Goal: Information Seeking & Learning: Learn about a topic

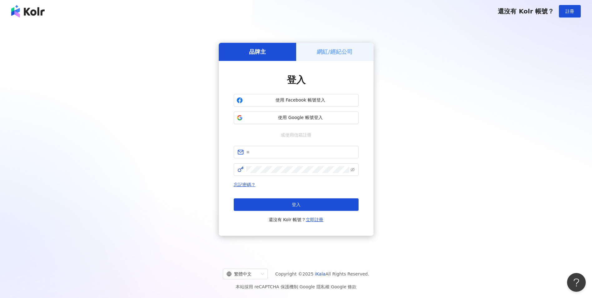
type input "**********"
click at [306, 173] on span at bounding box center [296, 169] width 125 height 12
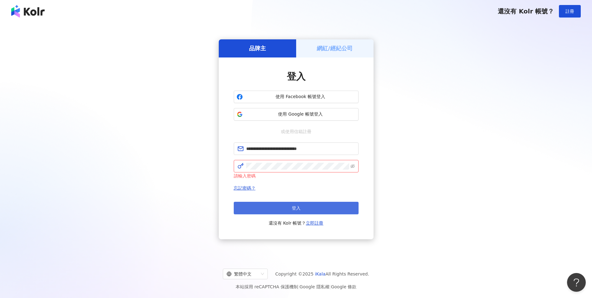
click at [292, 206] on span "登入" at bounding box center [296, 207] width 9 height 5
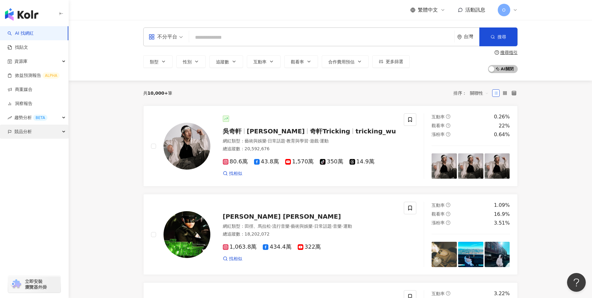
click at [43, 134] on div "競品分析" at bounding box center [34, 132] width 68 height 14
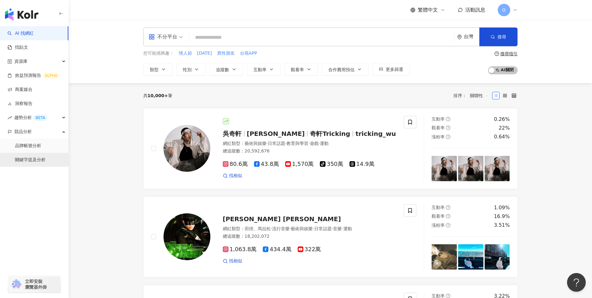
click at [40, 159] on link "關鍵字提及分析" at bounding box center [30, 160] width 31 height 6
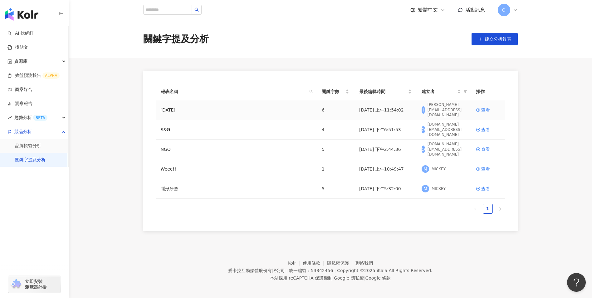
click at [195, 110] on div "[DATE]" at bounding box center [236, 109] width 151 height 7
click at [427, 113] on div "I [PERSON_NAME][EMAIL_ADDRESS][DOMAIN_NAME]" at bounding box center [444, 109] width 44 height 9
click at [428, 110] on div "[PERSON_NAME][EMAIL_ADDRESS][DOMAIN_NAME]" at bounding box center [447, 110] width 38 height 16
click at [481, 111] on div "查看" at bounding box center [485, 109] width 9 height 7
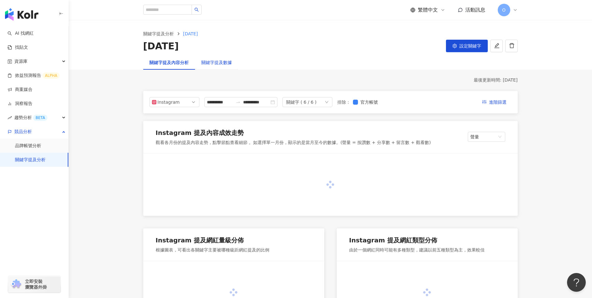
click at [223, 65] on div "關鍵字提及數據" at bounding box center [216, 62] width 31 height 7
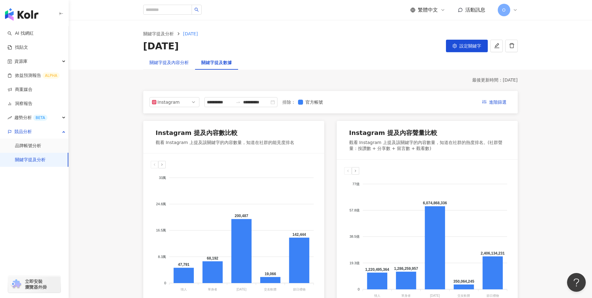
click at [167, 60] on div "關鍵字提及內容分析" at bounding box center [169, 62] width 39 height 7
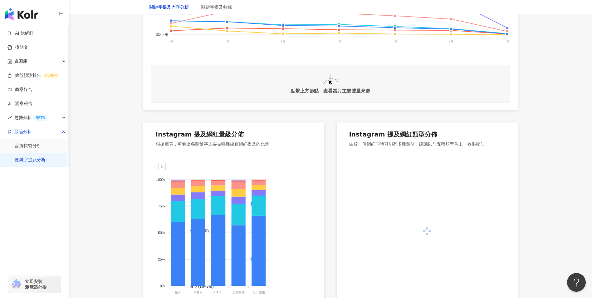
scroll to position [241, 0]
